Goal: Transaction & Acquisition: Subscribe to service/newsletter

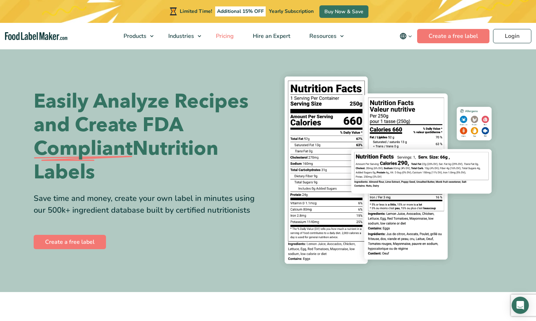
click at [221, 37] on span "Pricing" at bounding box center [224, 36] width 21 height 8
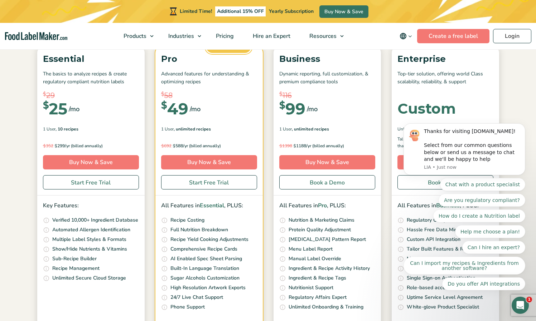
scroll to position [111, 0]
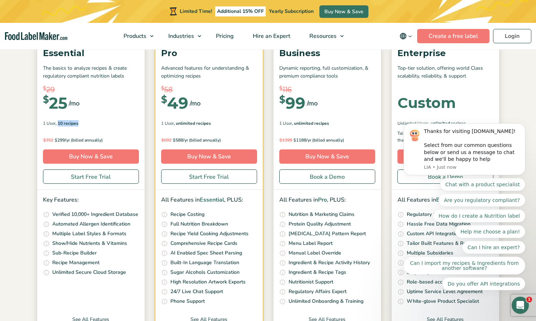
drag, startPoint x: 58, startPoint y: 123, endPoint x: 81, endPoint y: 124, distance: 22.9
click at [81, 124] on div "1 User , 10 Recipes" at bounding box center [91, 123] width 96 height 6
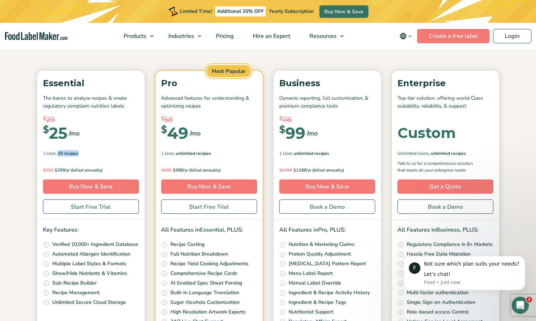
scroll to position [92, 0]
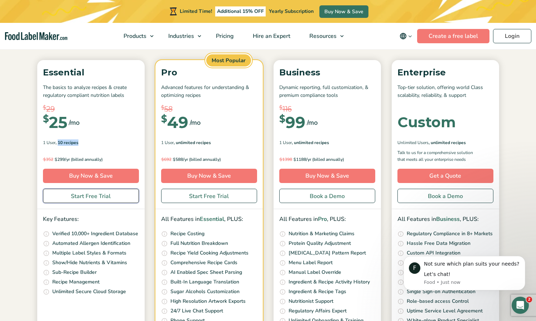
click at [94, 195] on link "Start Free Trial" at bounding box center [91, 196] width 96 height 14
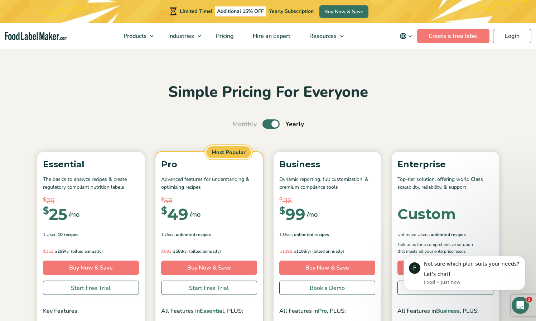
click at [264, 123] on label "Toggle" at bounding box center [270, 124] width 17 height 9
click at [238, 123] on input "Toggle" at bounding box center [236, 124] width 5 height 5
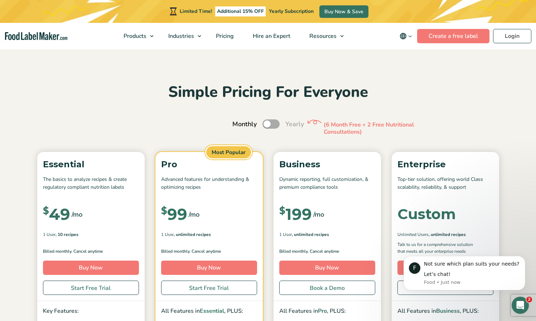
click at [264, 123] on label "Toggle" at bounding box center [270, 124] width 17 height 9
click at [238, 123] on input "Toggle" at bounding box center [236, 124] width 5 height 5
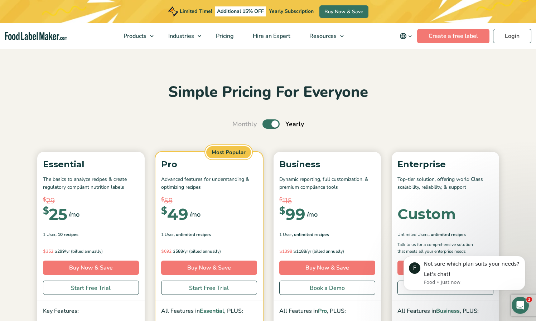
click at [265, 125] on label "Toggle" at bounding box center [270, 124] width 17 height 9
click at [238, 125] on input "Toggle" at bounding box center [236, 124] width 5 height 5
checkbox input "false"
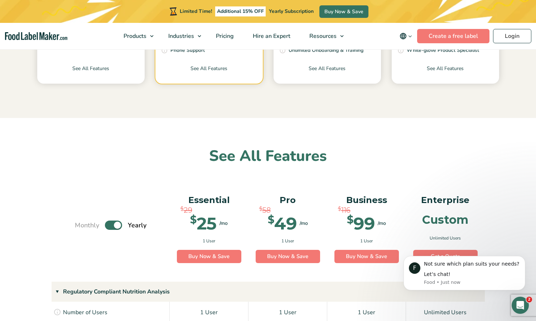
scroll to position [405, 0]
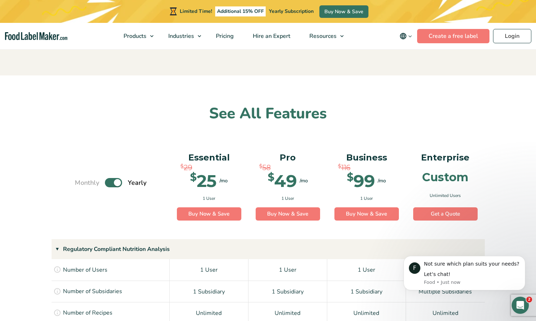
click at [116, 181] on label "Toggle" at bounding box center [113, 182] width 17 height 9
click at [81, 181] on input "Toggle" at bounding box center [78, 183] width 5 height 5
checkbox input "false"
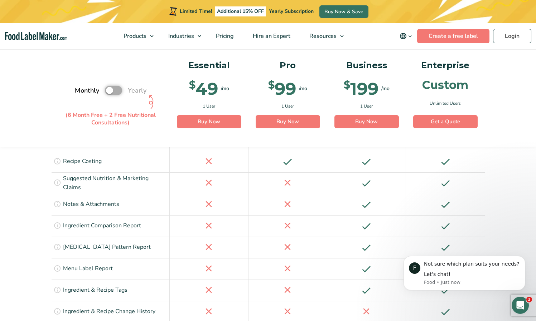
scroll to position [1054, 0]
